Goal: Information Seeking & Learning: Learn about a topic

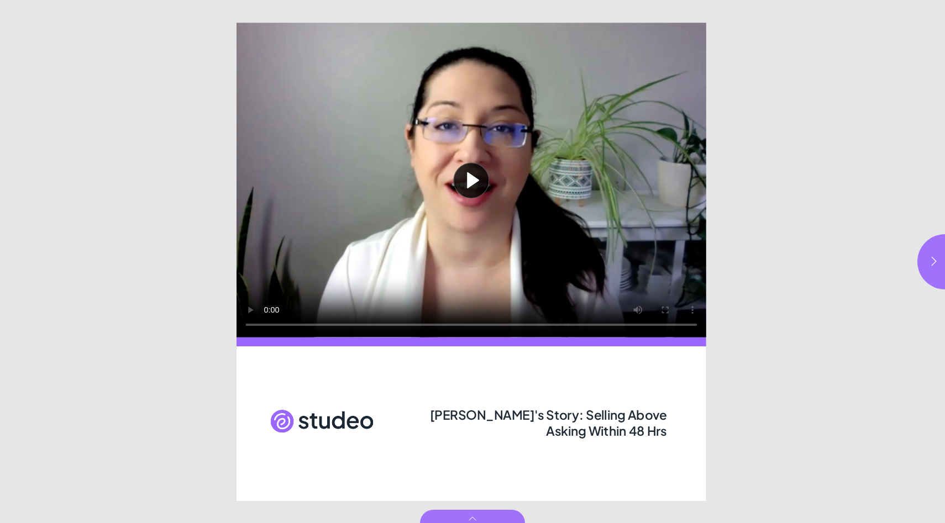
click at [480, 184] on button "Play video" at bounding box center [471, 180] width 470 height 315
click at [928, 263] on icon "button" at bounding box center [933, 261] width 11 height 11
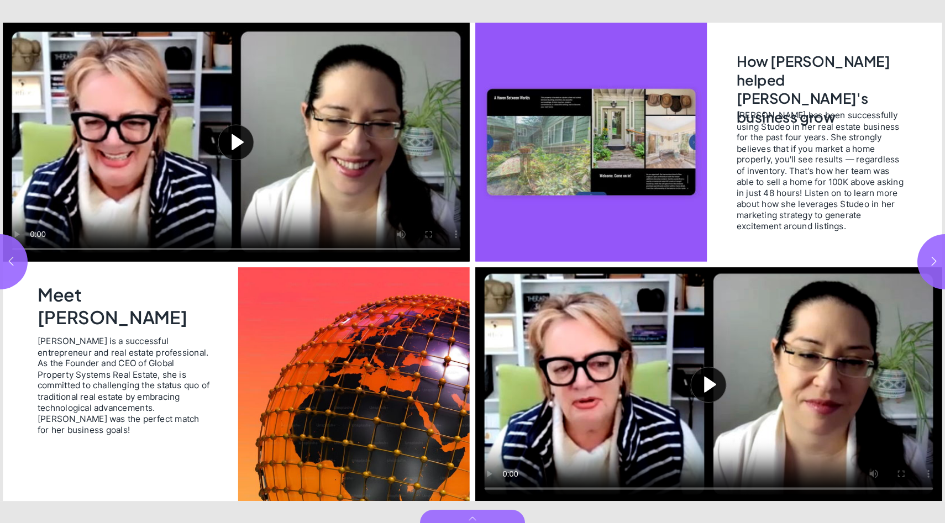
click at [243, 131] on button "Play video" at bounding box center [236, 142] width 467 height 239
click at [714, 381] on button "Play video" at bounding box center [708, 384] width 467 height 234
click at [925, 256] on button "button" at bounding box center [944, 261] width 55 height 55
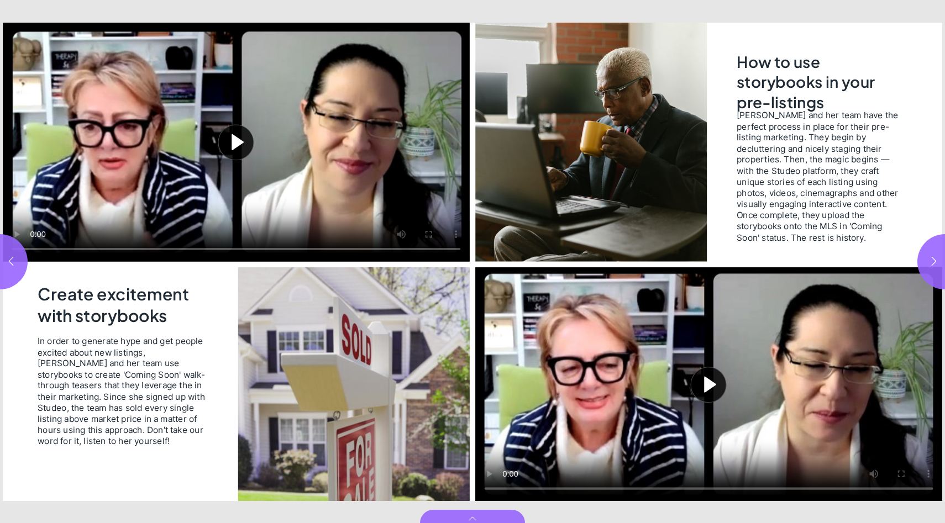
click at [230, 138] on button "Play video" at bounding box center [236, 142] width 467 height 239
click at [934, 262] on icon "button" at bounding box center [933, 261] width 11 height 11
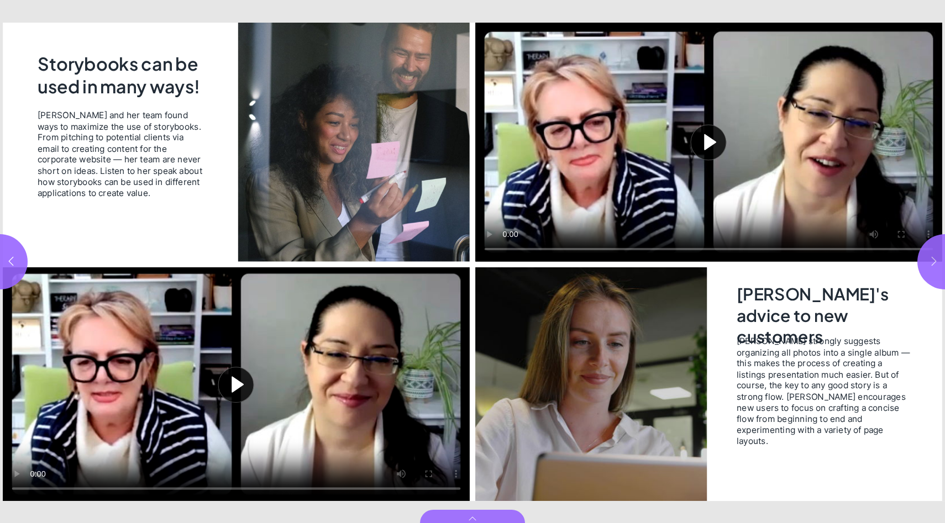
click at [934, 262] on icon "button" at bounding box center [933, 261] width 11 height 11
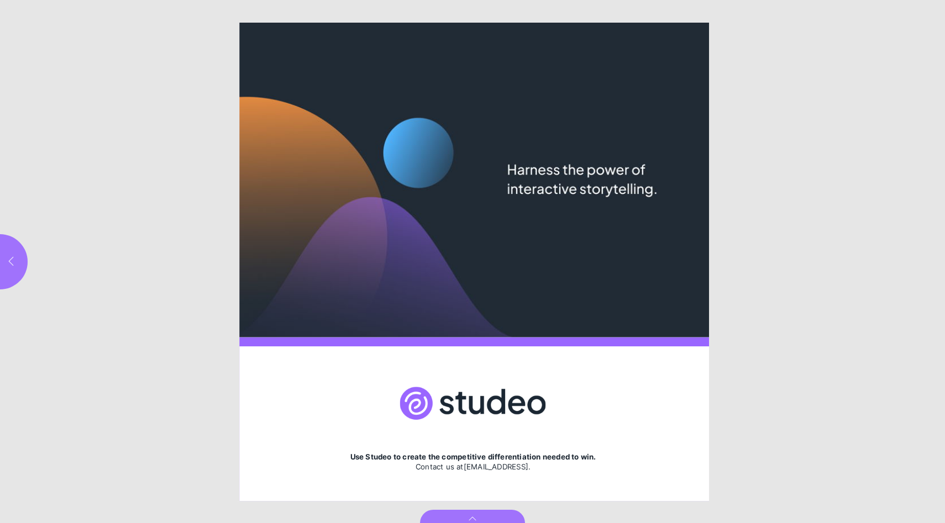
click at [3, 268] on button "button" at bounding box center [-1, 261] width 55 height 55
type input "***"
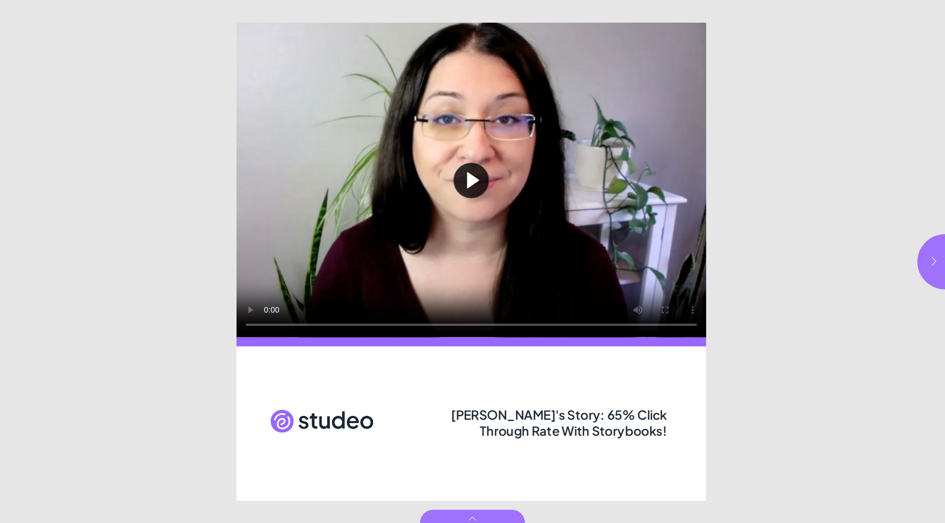
click at [923, 262] on button "button" at bounding box center [944, 261] width 55 height 55
type input "***"
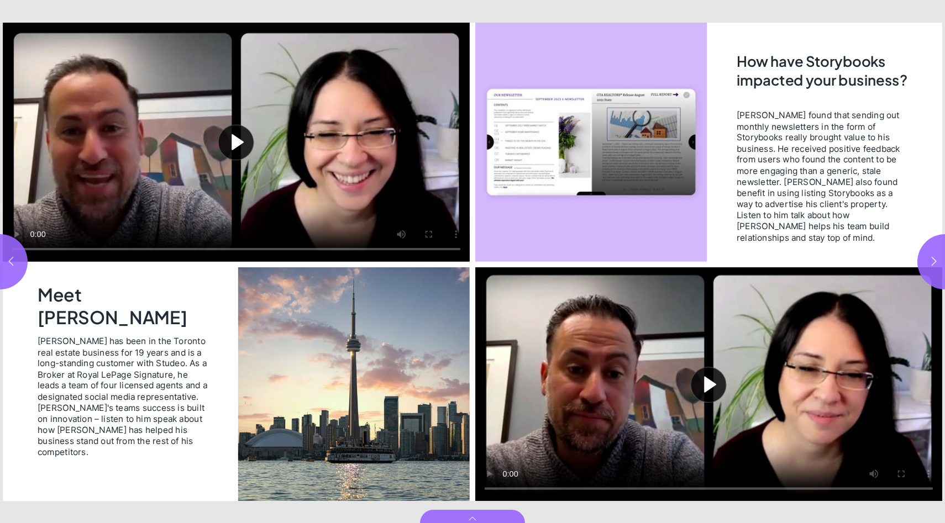
click at [486, 137] on video "Page 3" at bounding box center [590, 142] width 231 height 239
click at [490, 140] on video "Page 3" at bounding box center [590, 142] width 231 height 239
click at [237, 139] on button "Play video" at bounding box center [236, 142] width 467 height 239
click at [708, 378] on button "Play video" at bounding box center [708, 384] width 467 height 234
click at [941, 259] on button "button" at bounding box center [944, 261] width 55 height 55
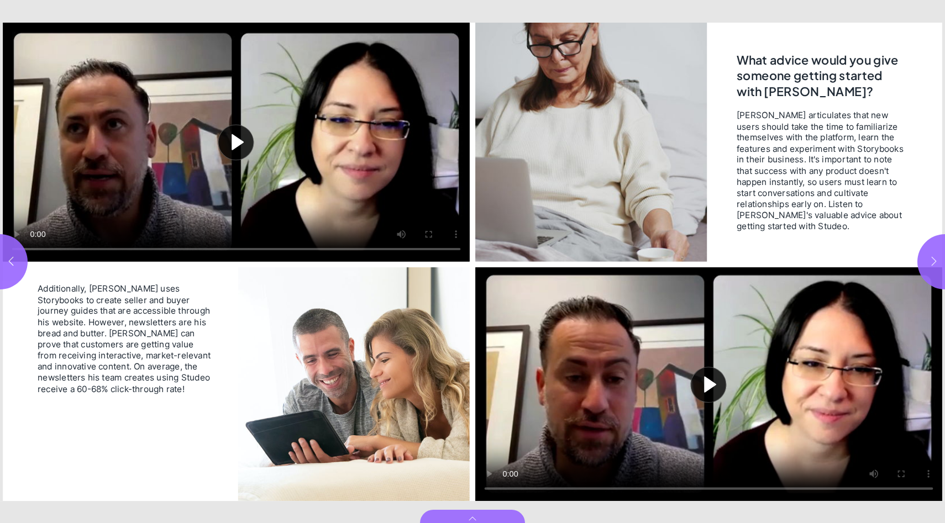
click at [941, 259] on button "button" at bounding box center [944, 261] width 55 height 55
type input "*"
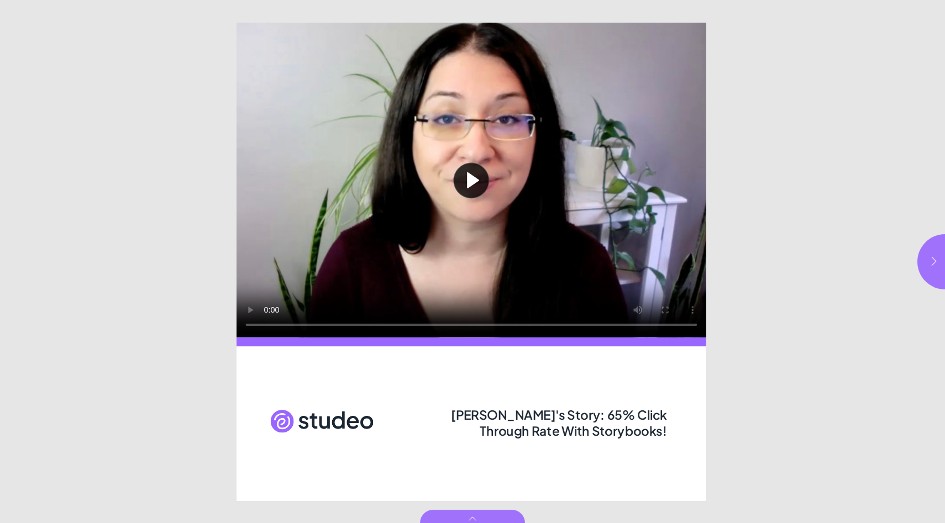
click at [944, 267] on button "button" at bounding box center [944, 261] width 55 height 55
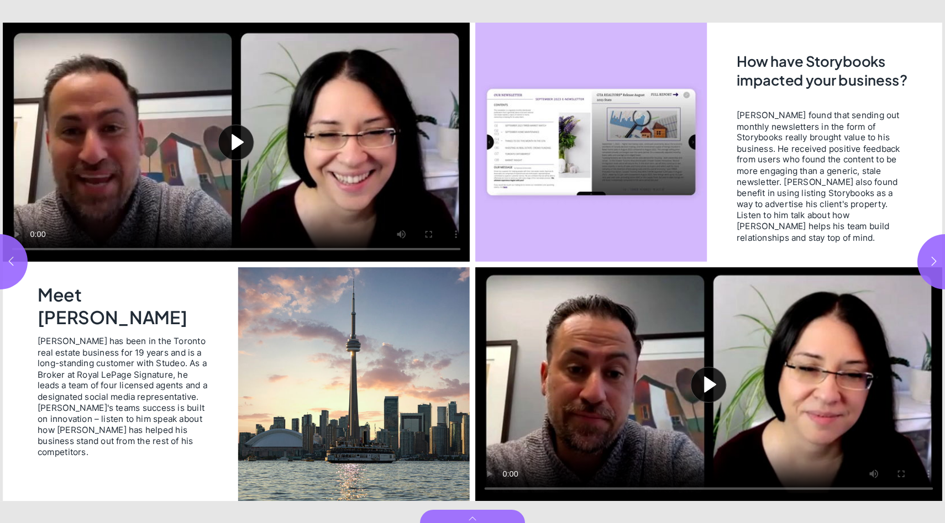
click at [484, 144] on video "Page 3" at bounding box center [590, 142] width 231 height 239
click at [490, 141] on video "Page 3" at bounding box center [590, 142] width 231 height 239
click at [19, 266] on button "button" at bounding box center [-1, 261] width 55 height 55
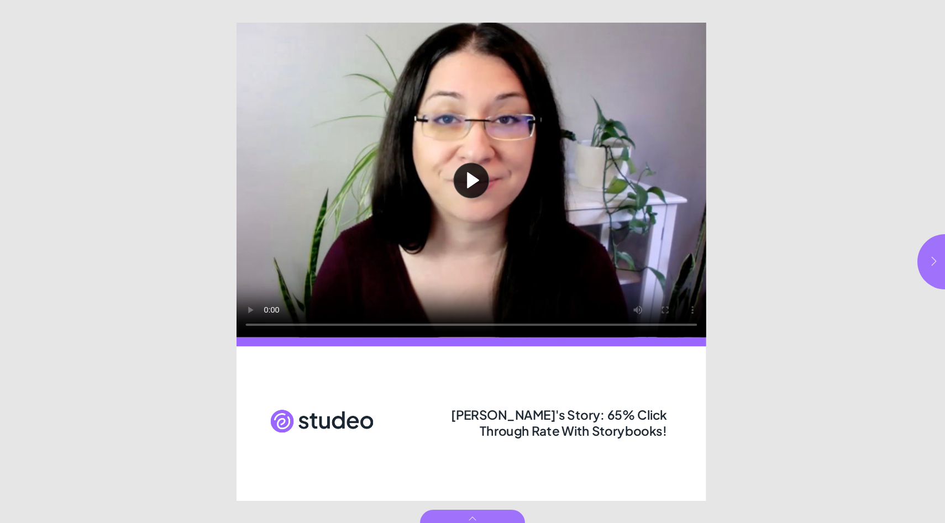
click at [931, 261] on icon "button" at bounding box center [933, 261] width 11 height 11
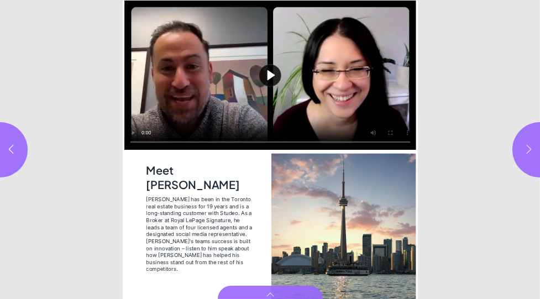
click at [519, 148] on button "button" at bounding box center [539, 149] width 55 height 55
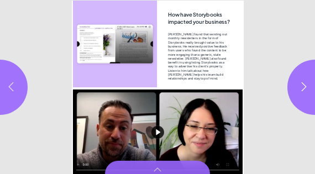
click at [3, 93] on button "button" at bounding box center [-1, 87] width 55 height 55
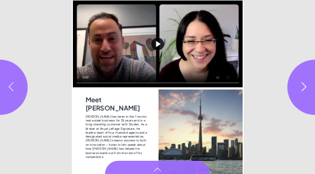
click at [3, 92] on button "button" at bounding box center [-1, 87] width 55 height 55
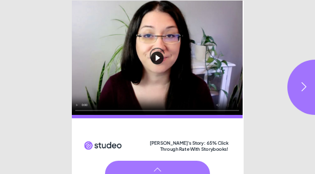
click at [3, 0] on html "Emilio's Story: 65% Click Through Rate With Storybooks! Play video Emilio's Sto…" at bounding box center [157, 0] width 315 height 0
click at [299, 86] on icon "button" at bounding box center [303, 86] width 11 height 11
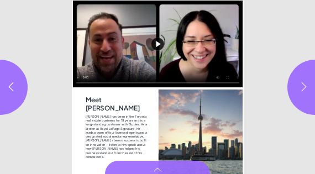
click at [299, 86] on icon "button" at bounding box center [303, 86] width 11 height 11
type input "*"
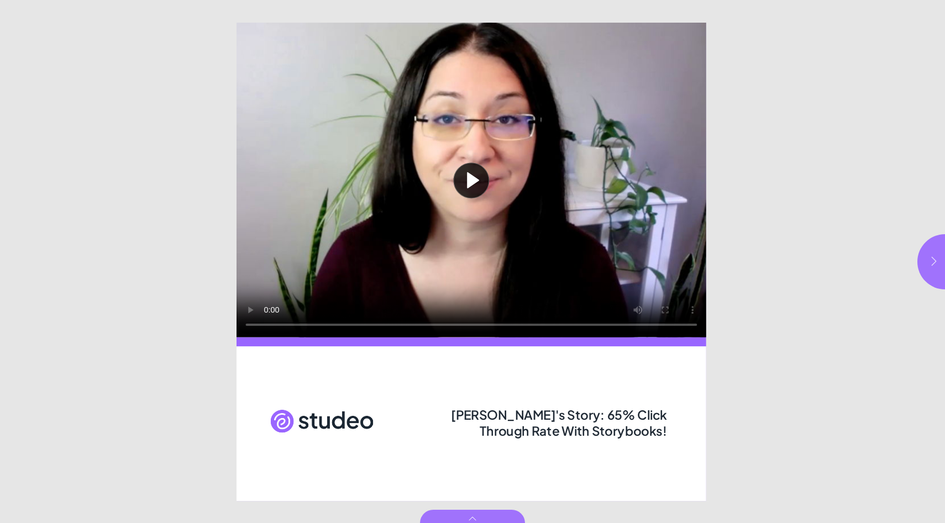
click at [938, 264] on icon "button" at bounding box center [933, 261] width 11 height 11
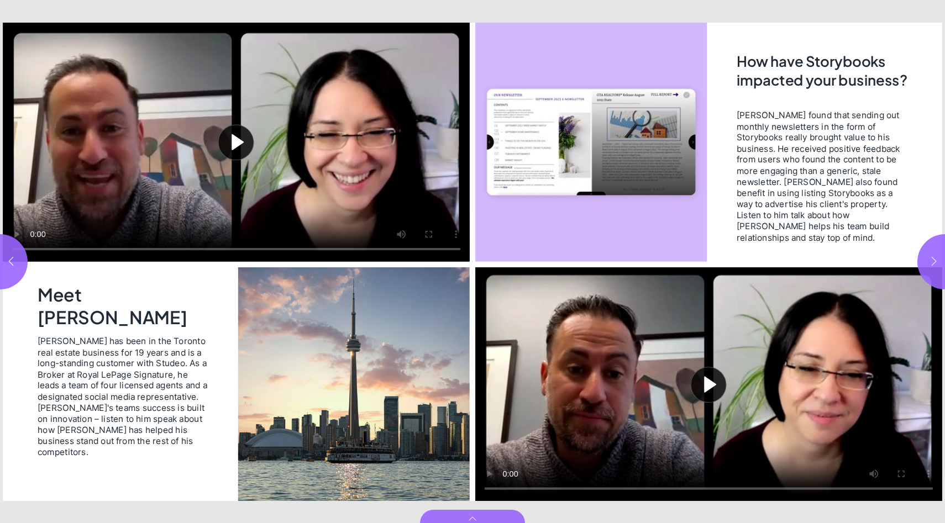
click at [941, 252] on button "button" at bounding box center [944, 261] width 55 height 55
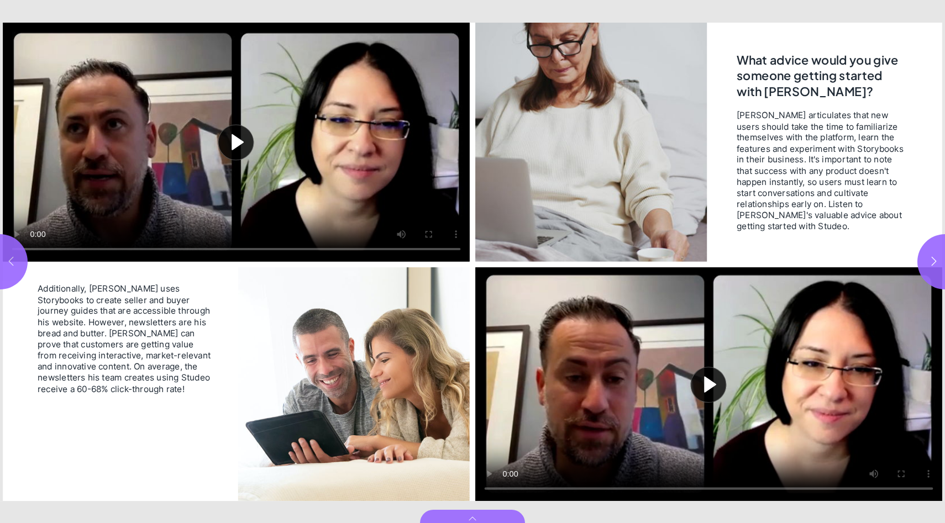
click at [13, 270] on button "button" at bounding box center [-1, 261] width 55 height 55
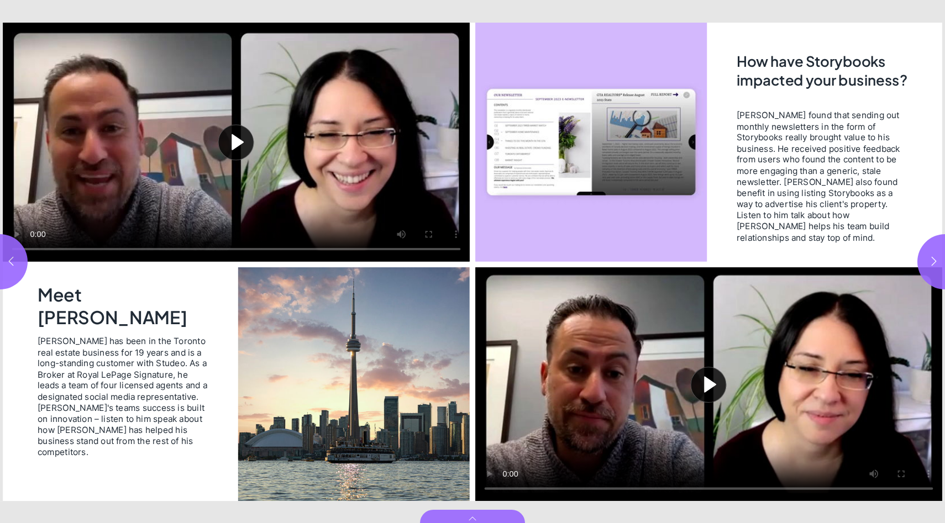
click at [587, 134] on video "Page 3" at bounding box center [590, 142] width 231 height 239
click at [8, 271] on button "button" at bounding box center [-1, 261] width 55 height 55
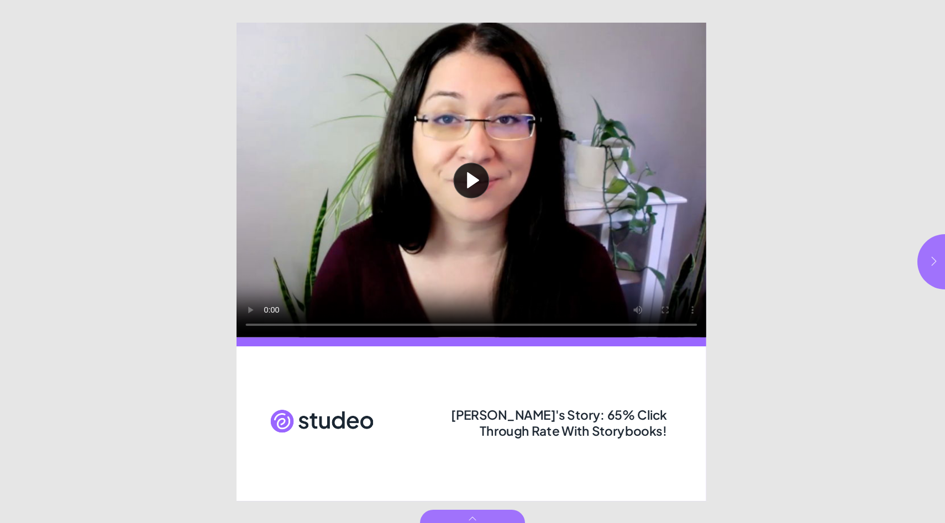
click at [934, 257] on icon "button" at bounding box center [933, 261] width 11 height 11
type input "***"
click at [944, 264] on button "button" at bounding box center [944, 261] width 55 height 55
type input "***"
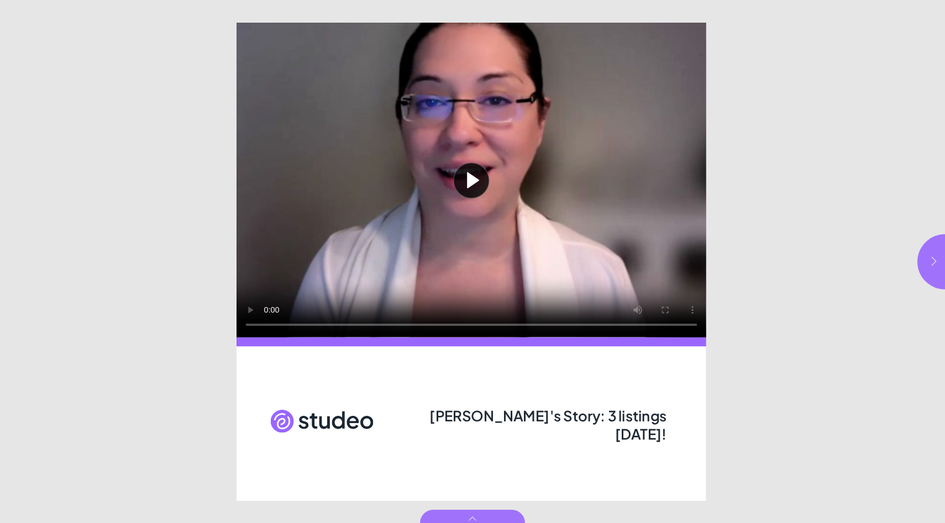
click at [925, 252] on button "button" at bounding box center [944, 261] width 55 height 55
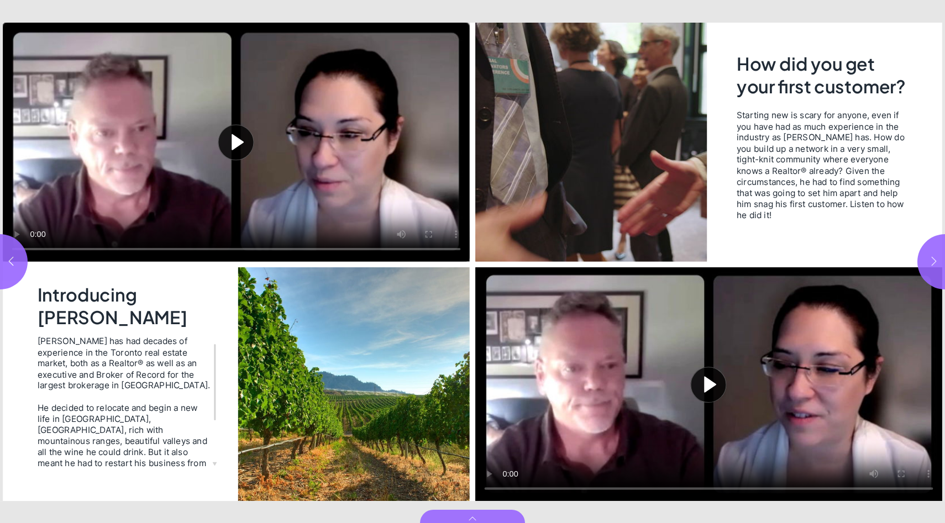
click at [925, 252] on button "button" at bounding box center [944, 261] width 55 height 55
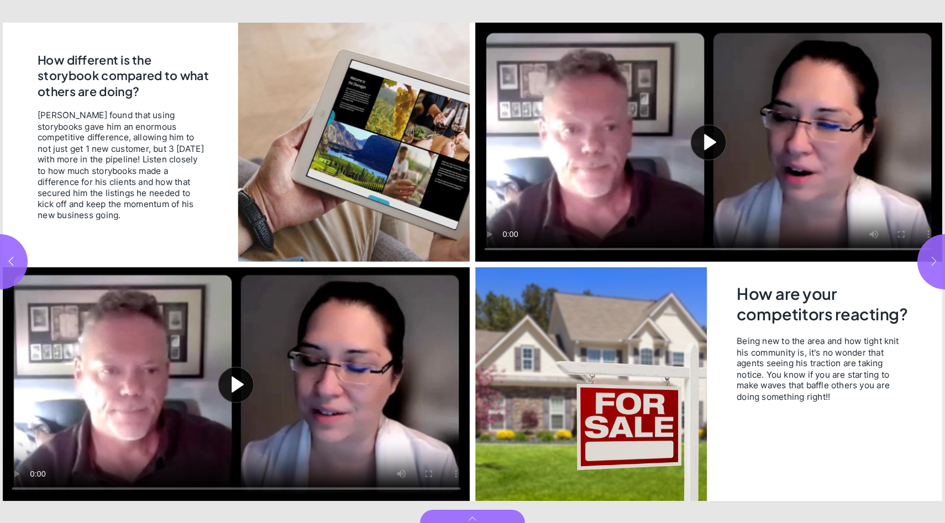
click at [925, 252] on button "button" at bounding box center [944, 261] width 55 height 55
type input "*"
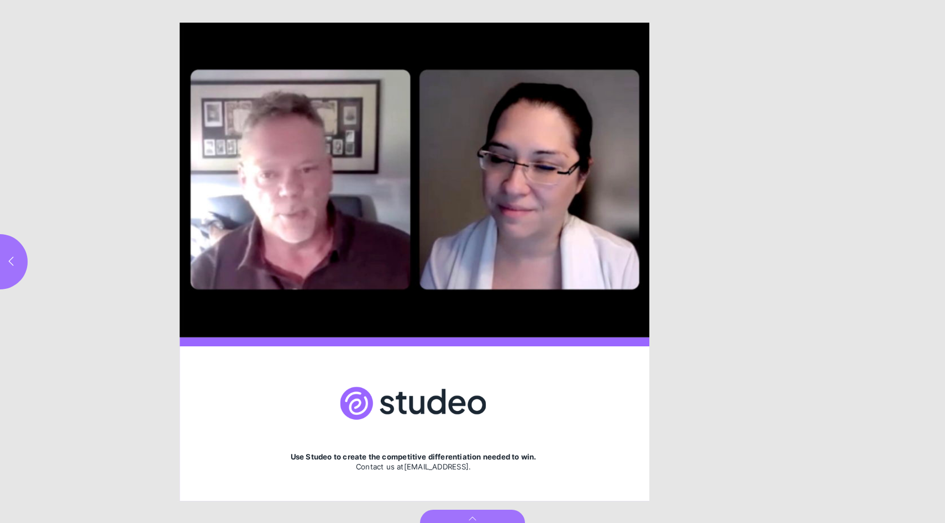
click at [925, 0] on html "[PERSON_NAME]'s Story: 3 listings [DATE]! How different is the storybook compar…" at bounding box center [472, 0] width 945 height 0
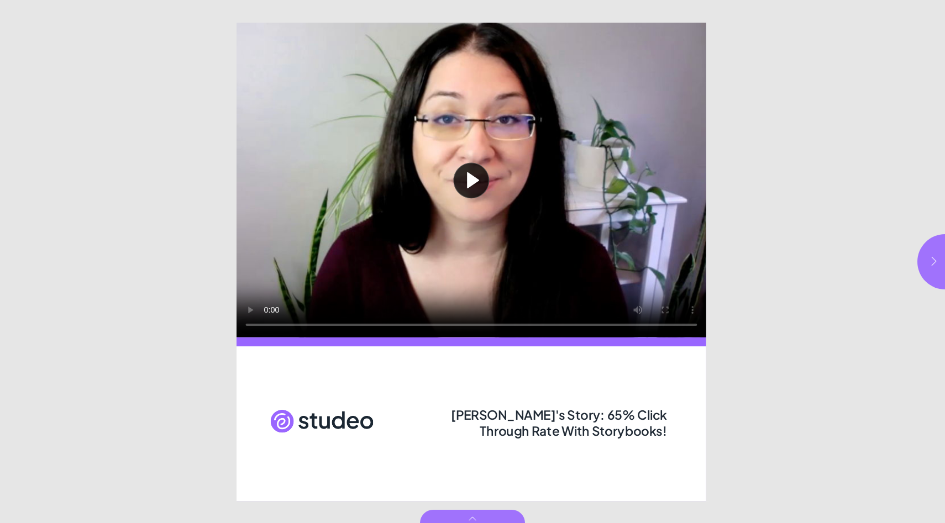
click at [935, 252] on button "button" at bounding box center [944, 261] width 55 height 55
type input "***"
